Goal: Information Seeking & Learning: Understand process/instructions

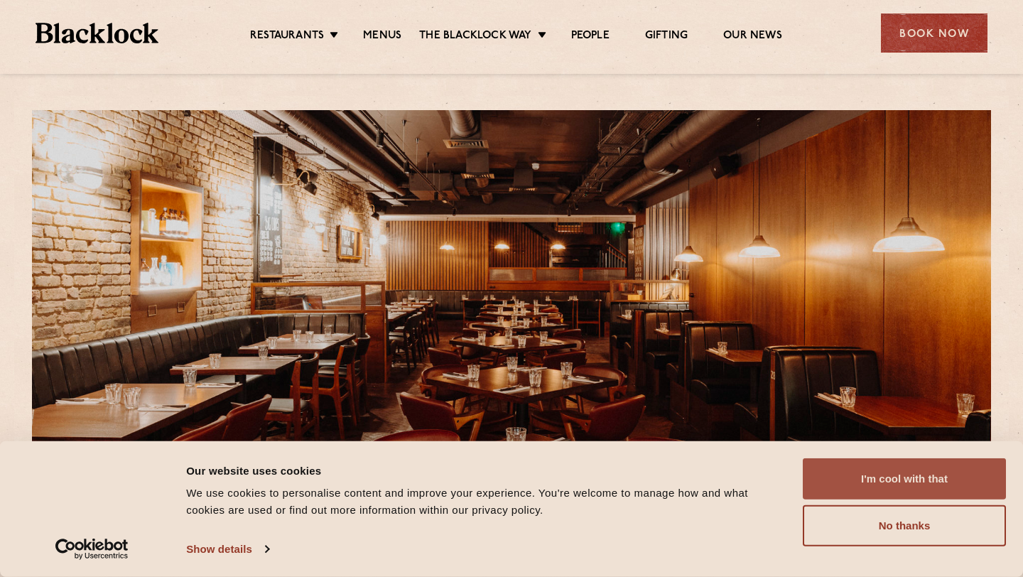
click at [939, 487] on button "I'm cool with that" at bounding box center [904, 478] width 203 height 41
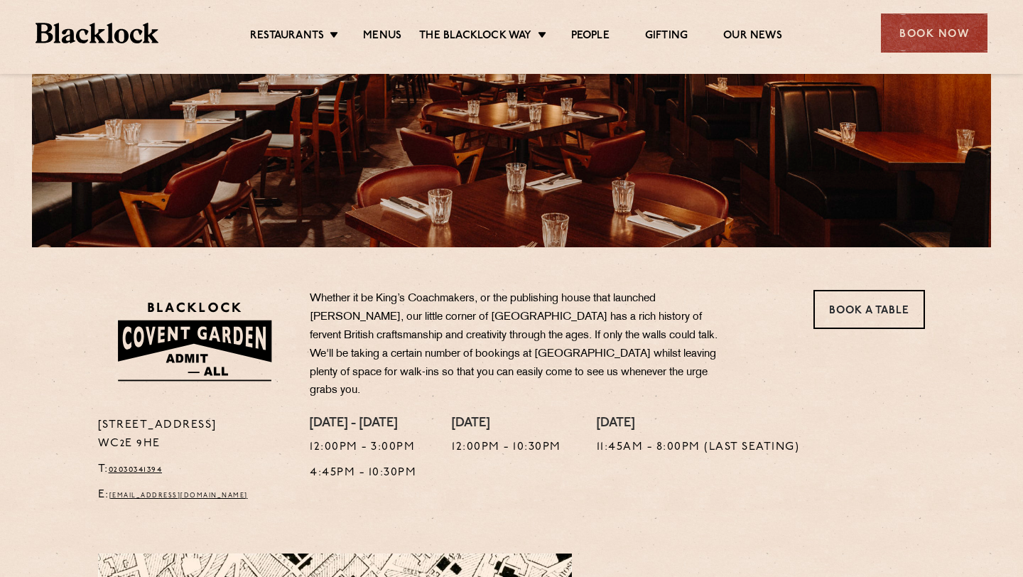
scroll to position [263, 0]
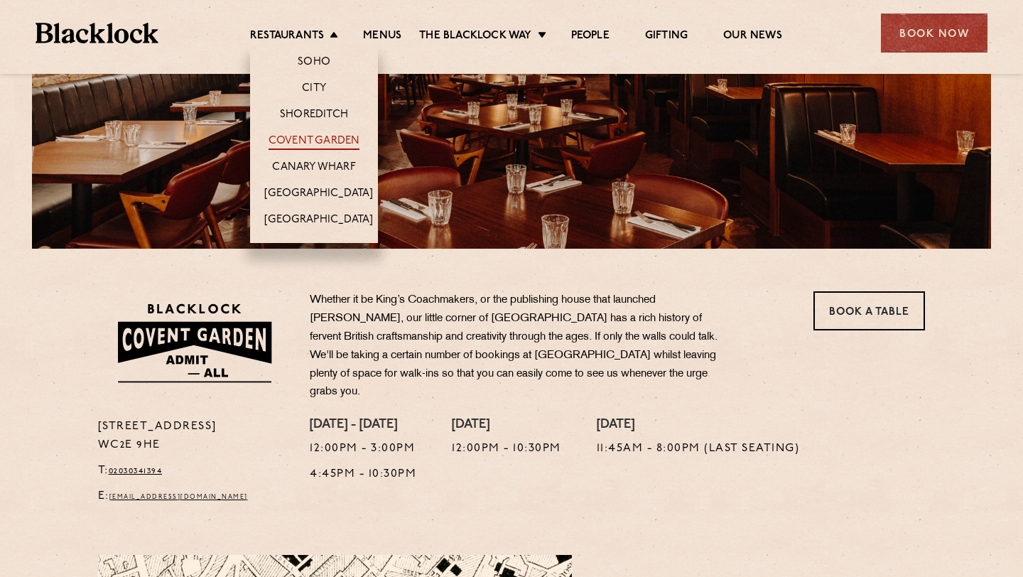
click at [298, 144] on link "Covent Garden" at bounding box center [315, 142] width 92 height 16
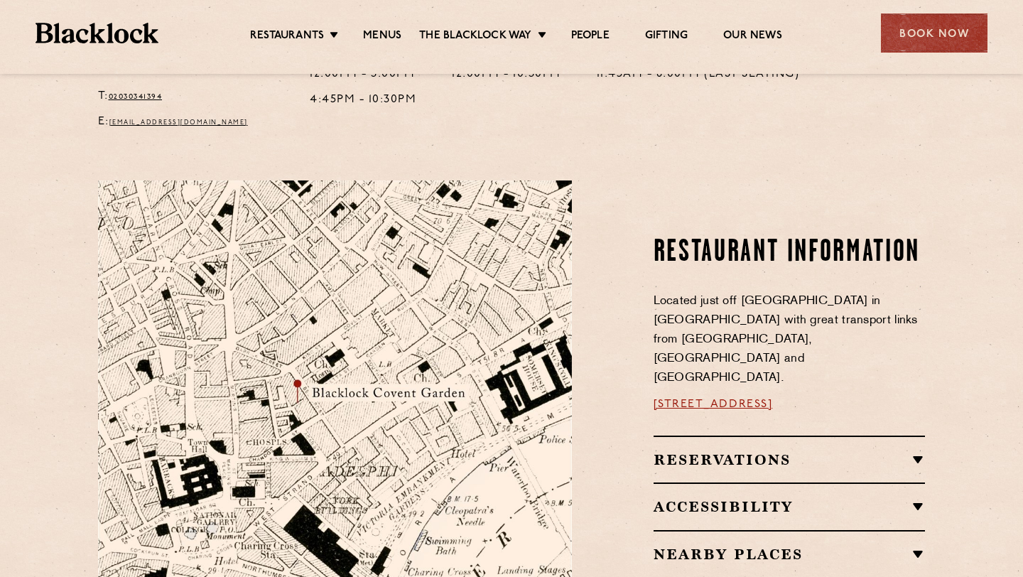
scroll to position [635, 0]
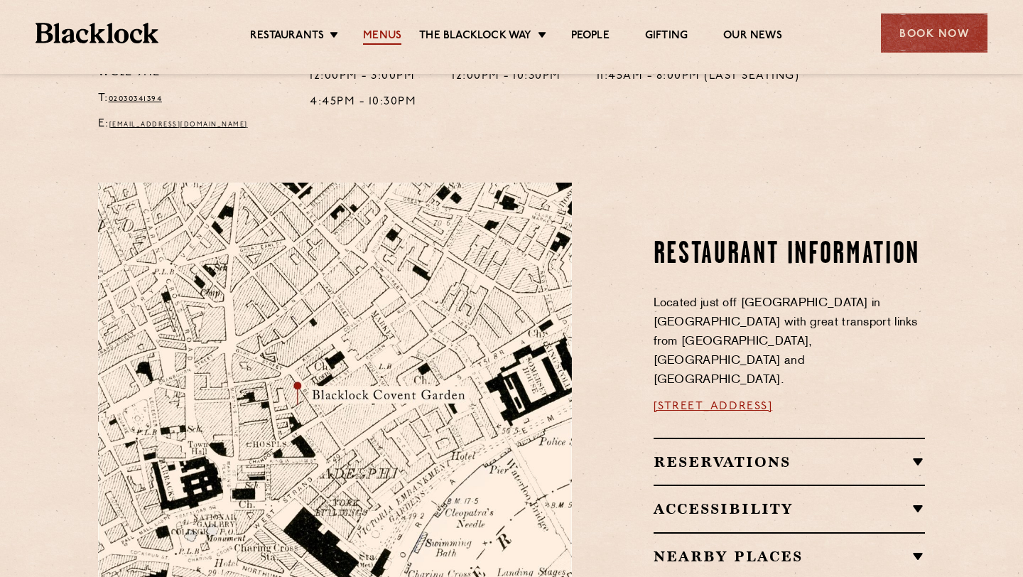
click at [384, 36] on link "Menus" at bounding box center [382, 37] width 38 height 16
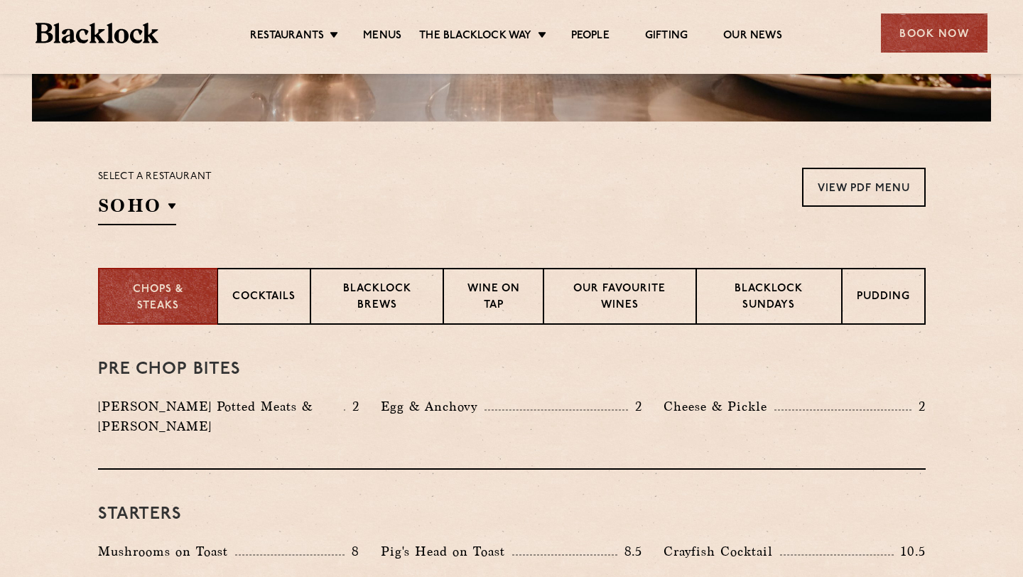
scroll to position [362, 0]
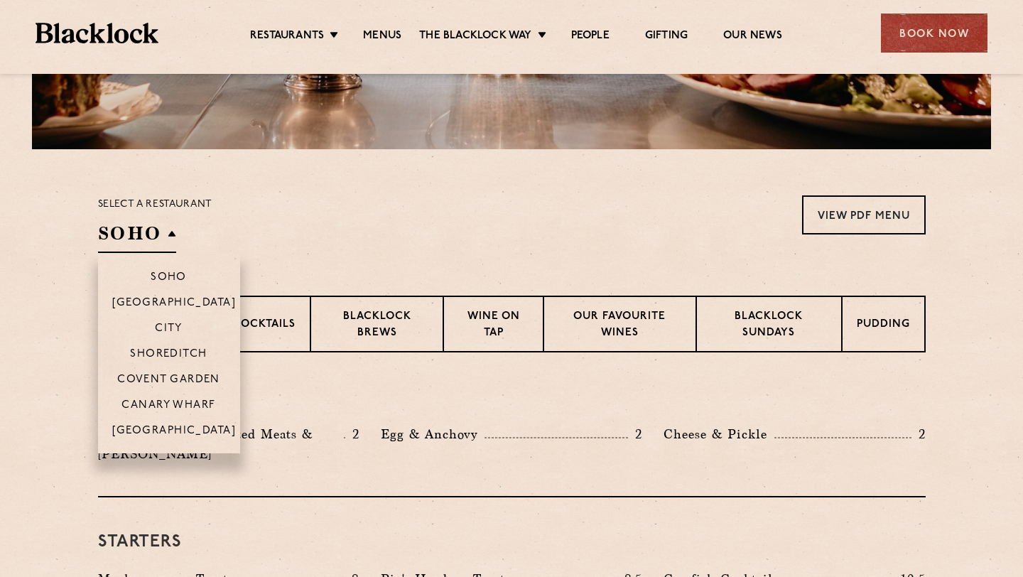
click at [164, 242] on h2 "SOHO" at bounding box center [137, 237] width 78 height 32
click at [169, 377] on p "Covent Garden" at bounding box center [168, 381] width 103 height 14
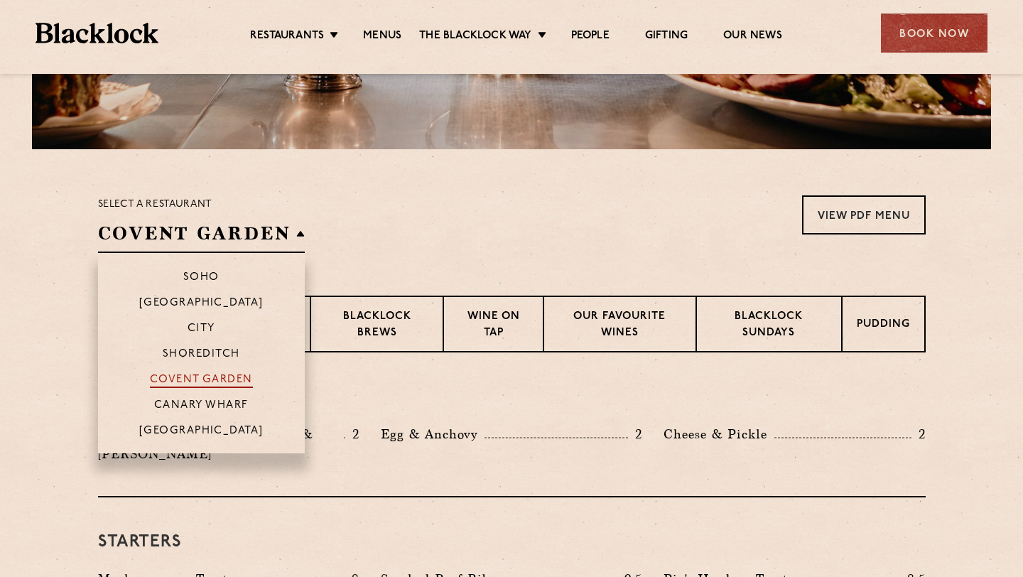
click at [170, 377] on p "Covent Garden" at bounding box center [201, 381] width 103 height 14
click at [176, 383] on p "Covent Garden" at bounding box center [201, 381] width 103 height 14
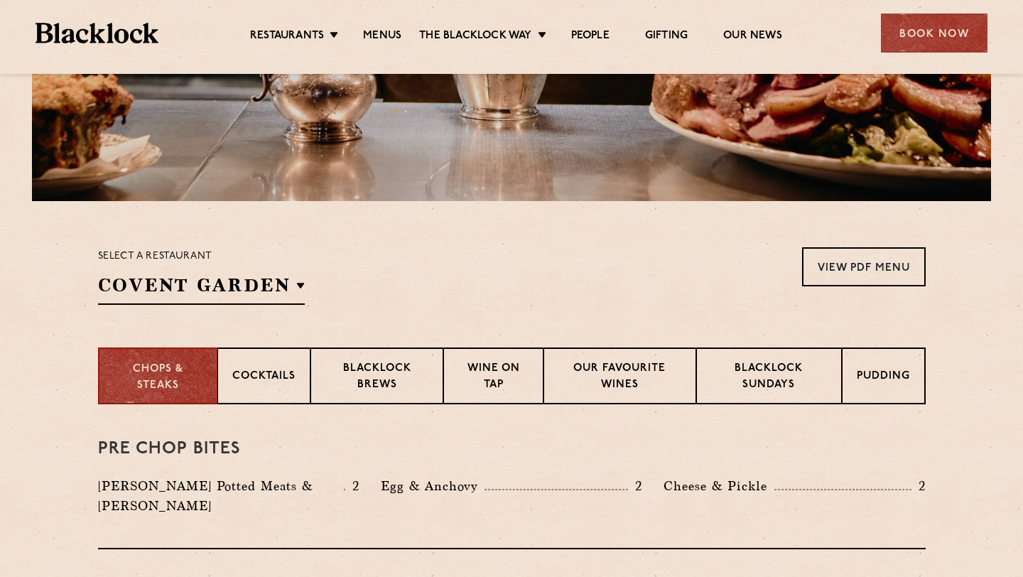
scroll to position [298, 0]
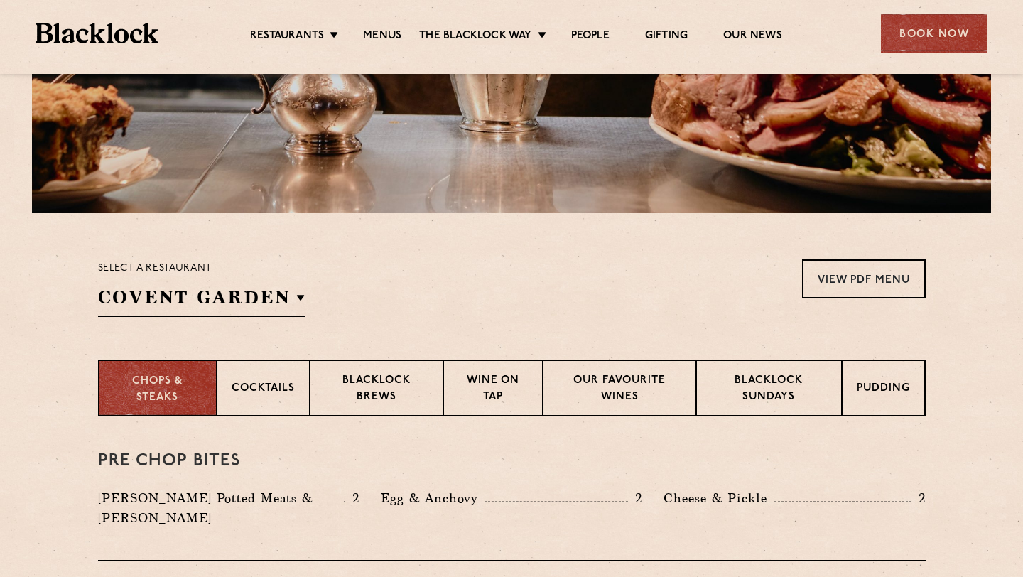
click at [166, 398] on p "Chops & Steaks" at bounding box center [157, 390] width 89 height 32
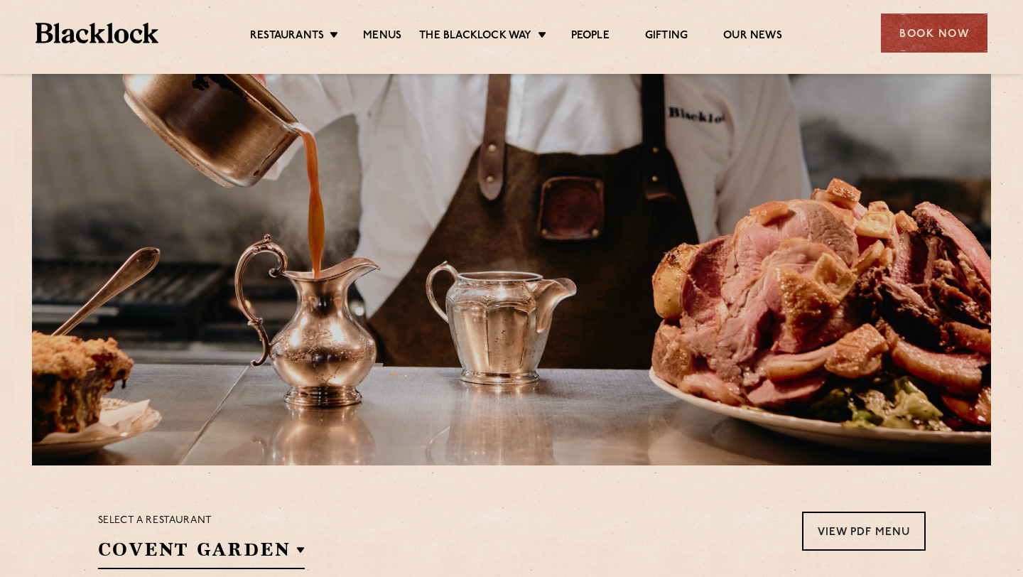
scroll to position [45, 0]
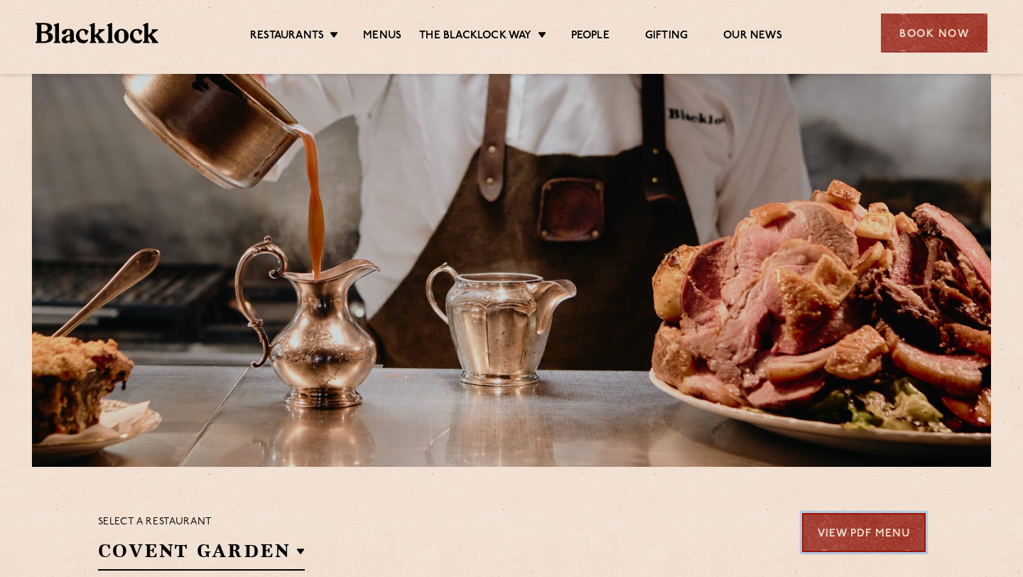
click at [850, 541] on link "View PDF Menu" at bounding box center [864, 532] width 124 height 39
